Goal: Information Seeking & Learning: Check status

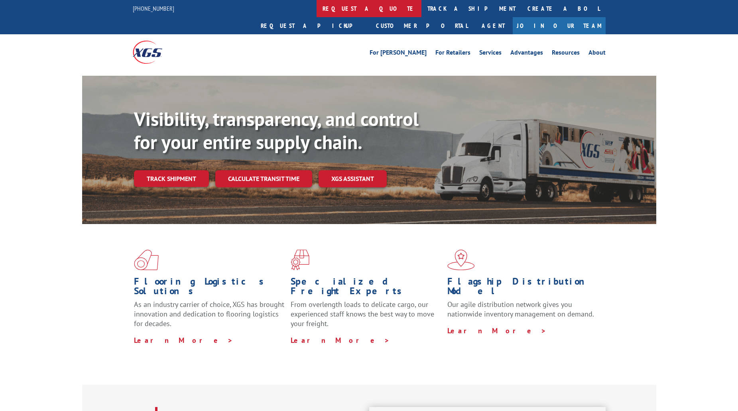
click at [317, 10] on link "request a quote" at bounding box center [369, 8] width 105 height 17
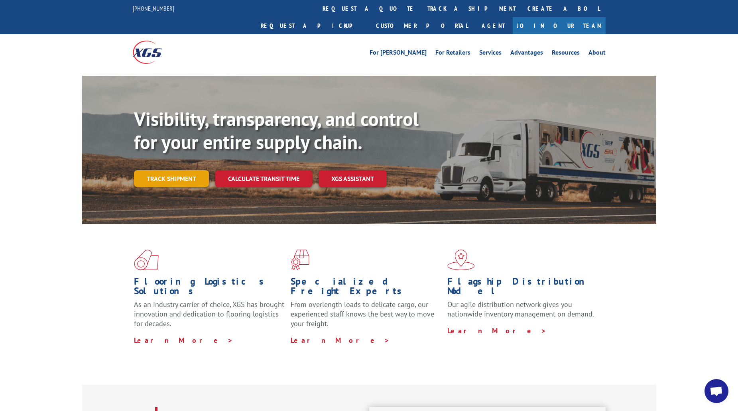
click at [191, 170] on link "Track shipment" at bounding box center [171, 178] width 75 height 17
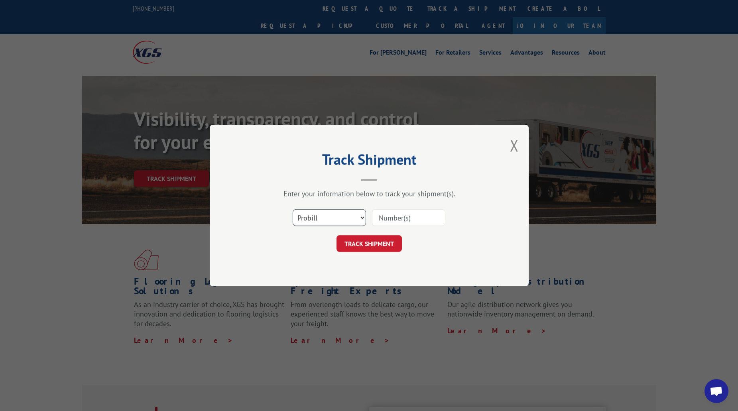
click at [308, 219] on select "Select category... Probill BOL PO" at bounding box center [329, 217] width 73 height 17
select select "bol"
click at [293, 209] on select "Select category... Probill BOL PO" at bounding box center [329, 217] width 73 height 17
click at [408, 215] on input at bounding box center [408, 217] width 73 height 17
type input "50866784"
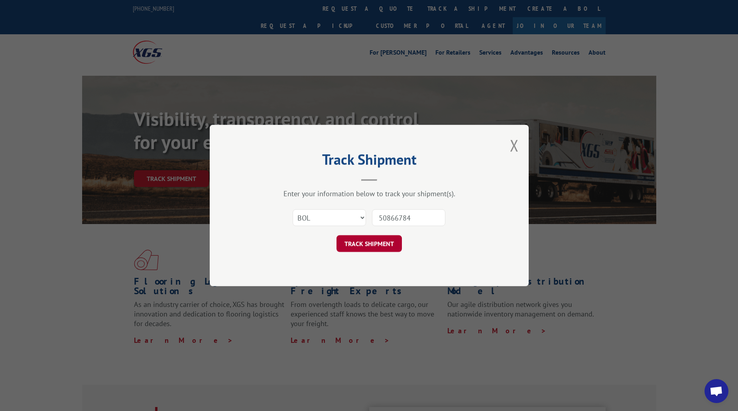
click at [365, 248] on button "TRACK SHIPMENT" at bounding box center [369, 243] width 65 height 17
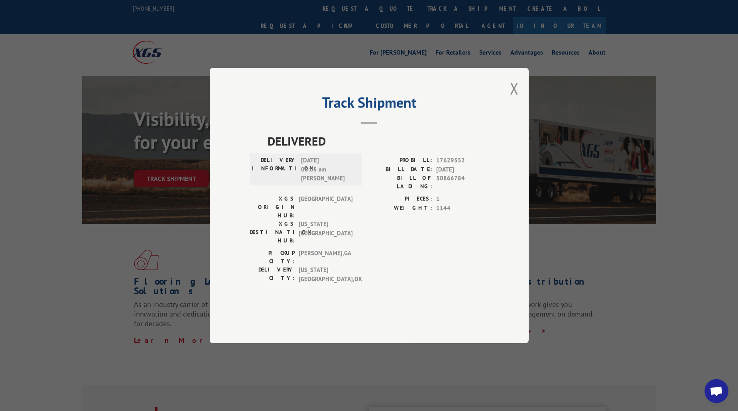
click at [443, 165] on span "17629552" at bounding box center [462, 160] width 53 height 9
click at [444, 165] on span "17629552" at bounding box center [462, 160] width 53 height 9
click at [451, 165] on span "17629552" at bounding box center [462, 160] width 53 height 9
